Goal: Transaction & Acquisition: Book appointment/travel/reservation

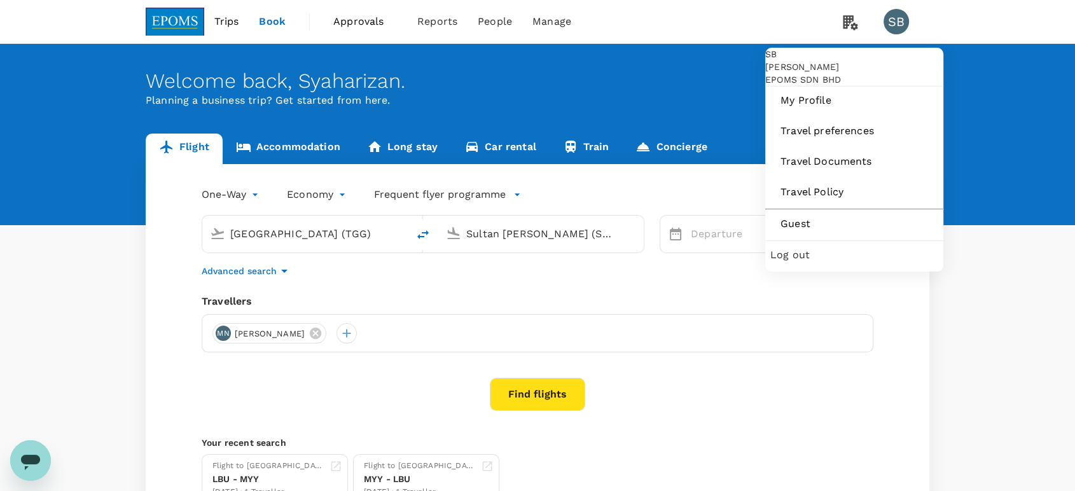
click at [855, 263] on span "Log out" at bounding box center [854, 254] width 168 height 15
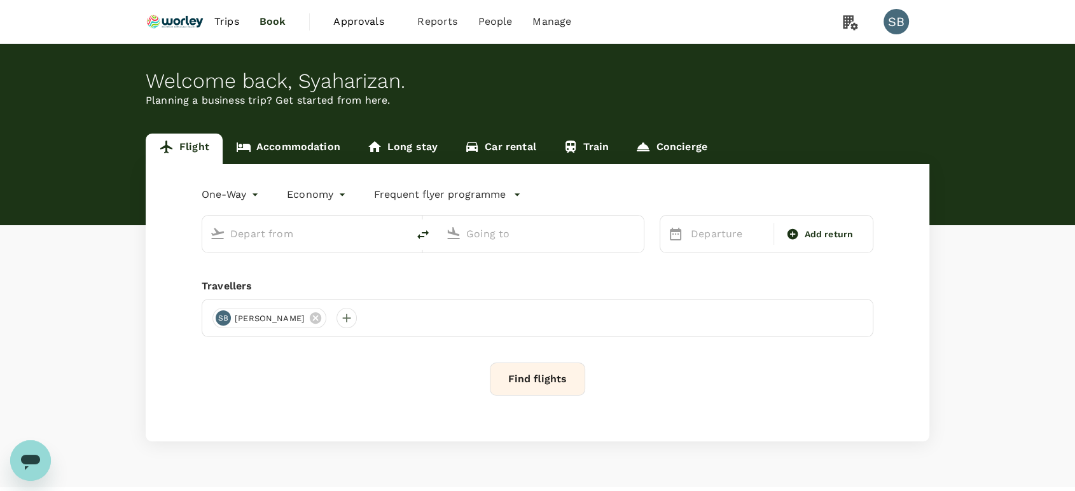
type input "premium-economy"
type input "Kuala Lumpur Intl ([GEOGRAPHIC_DATA])"
type input "London Heathrow (LHR)"
